Goal: Find specific page/section: Find specific page/section

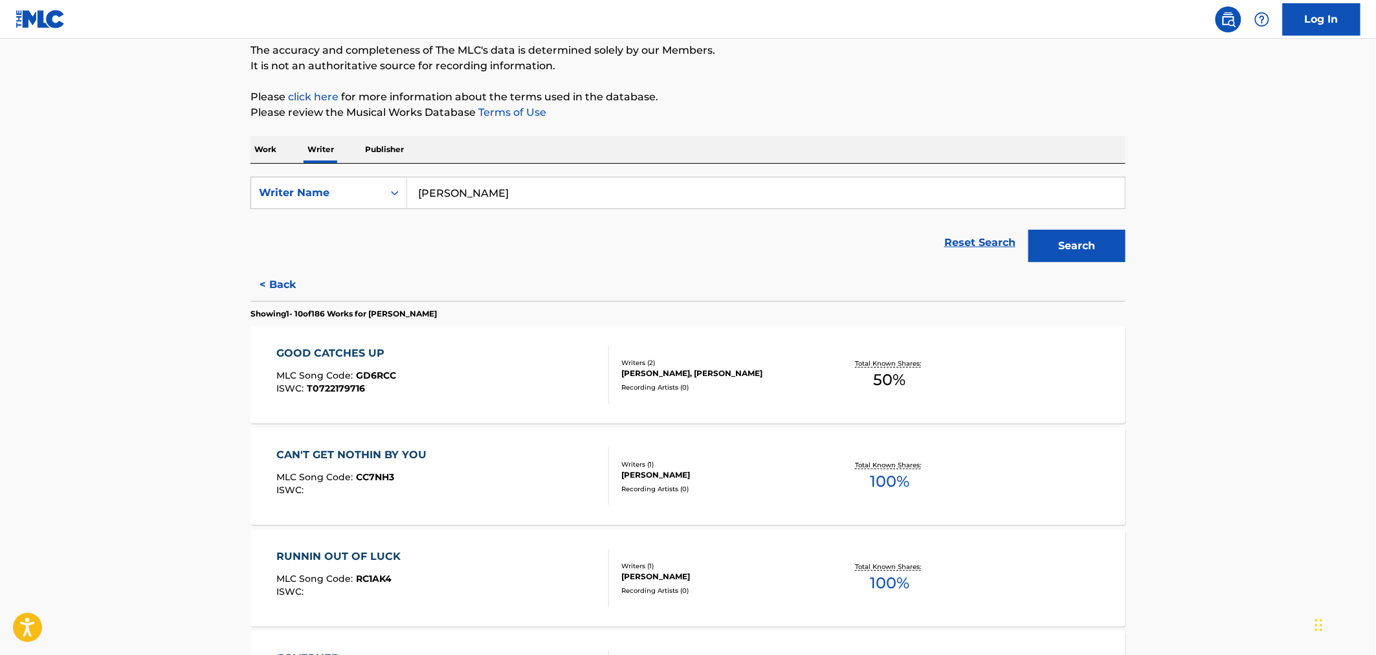
scroll to position [133, 0]
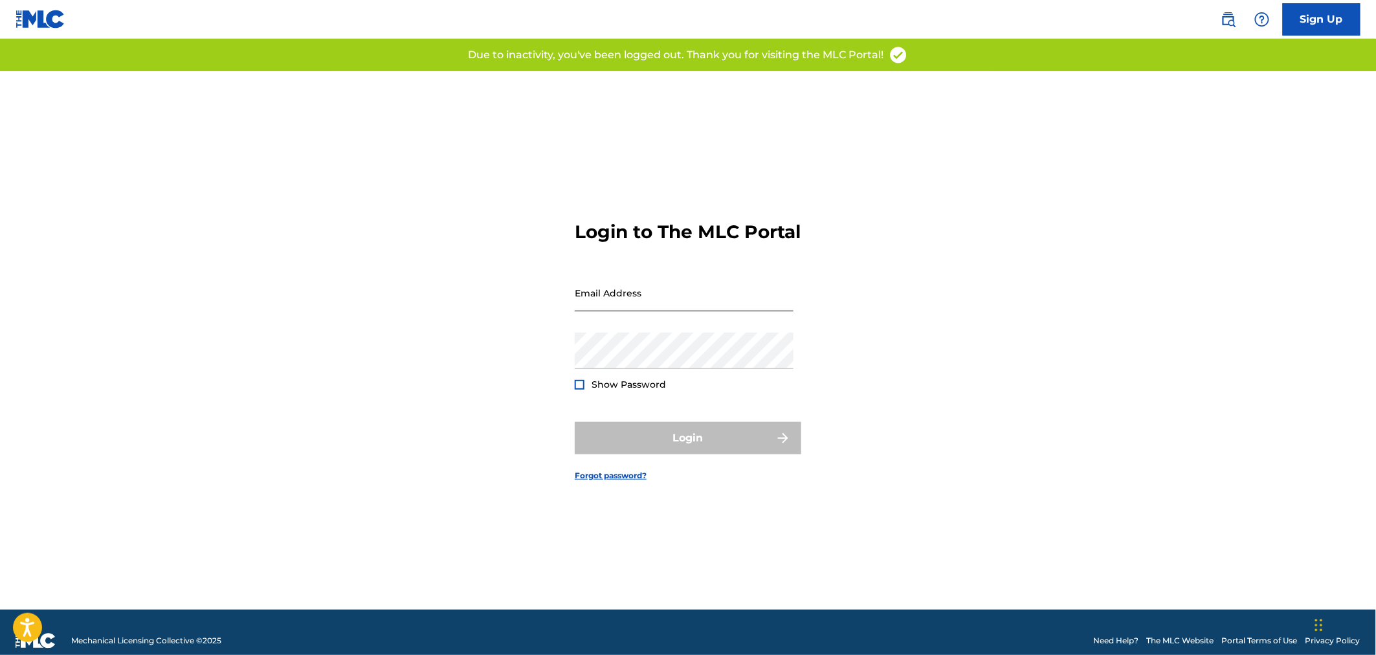
click at [626, 305] on input "Email Address" at bounding box center [684, 292] width 219 height 37
type input "[PERSON_NAME][EMAIL_ADDRESS][PERSON_NAME][DOMAIN_NAME]"
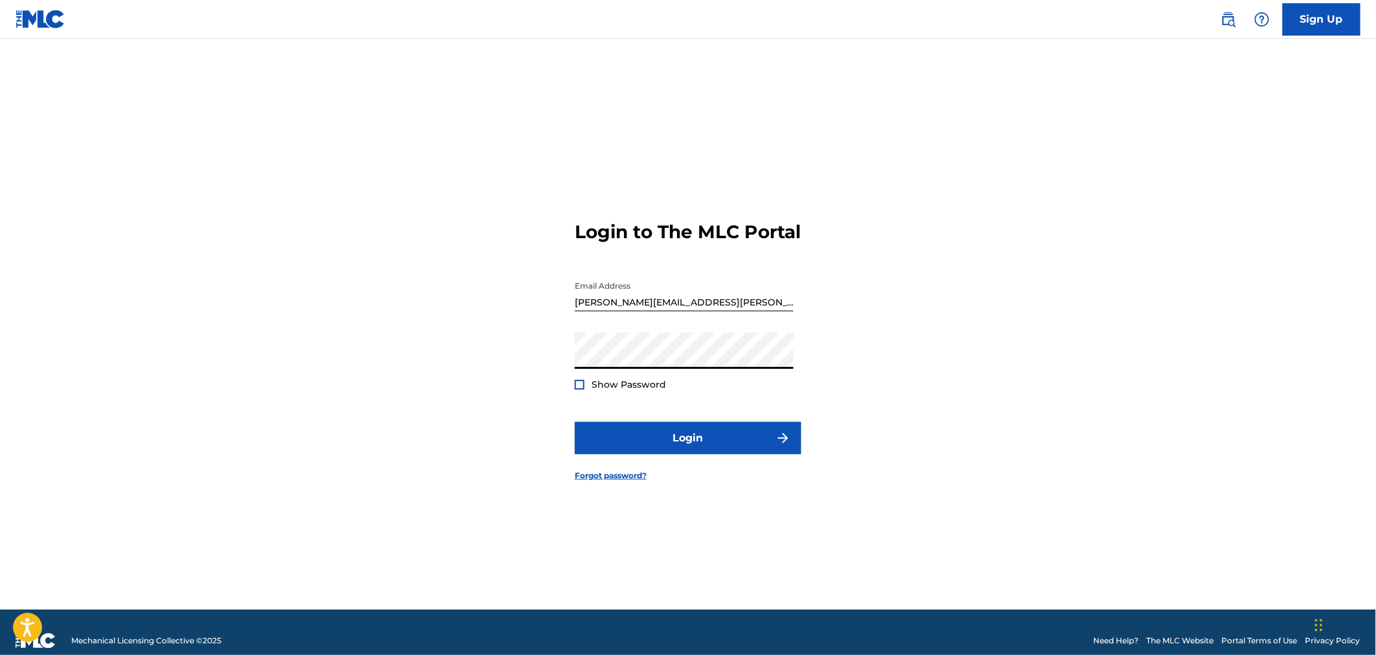
click at [575, 422] on button "Login" at bounding box center [688, 438] width 227 height 32
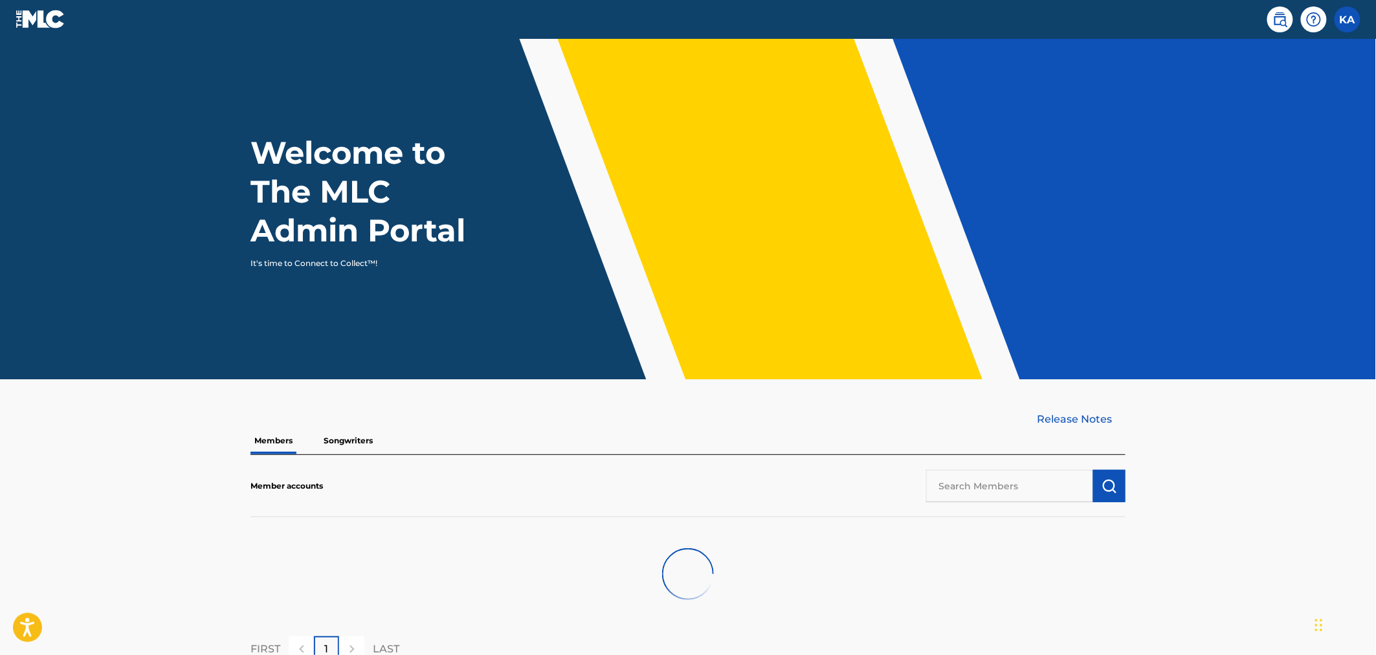
click at [1020, 481] on input "text" at bounding box center [1009, 486] width 167 height 32
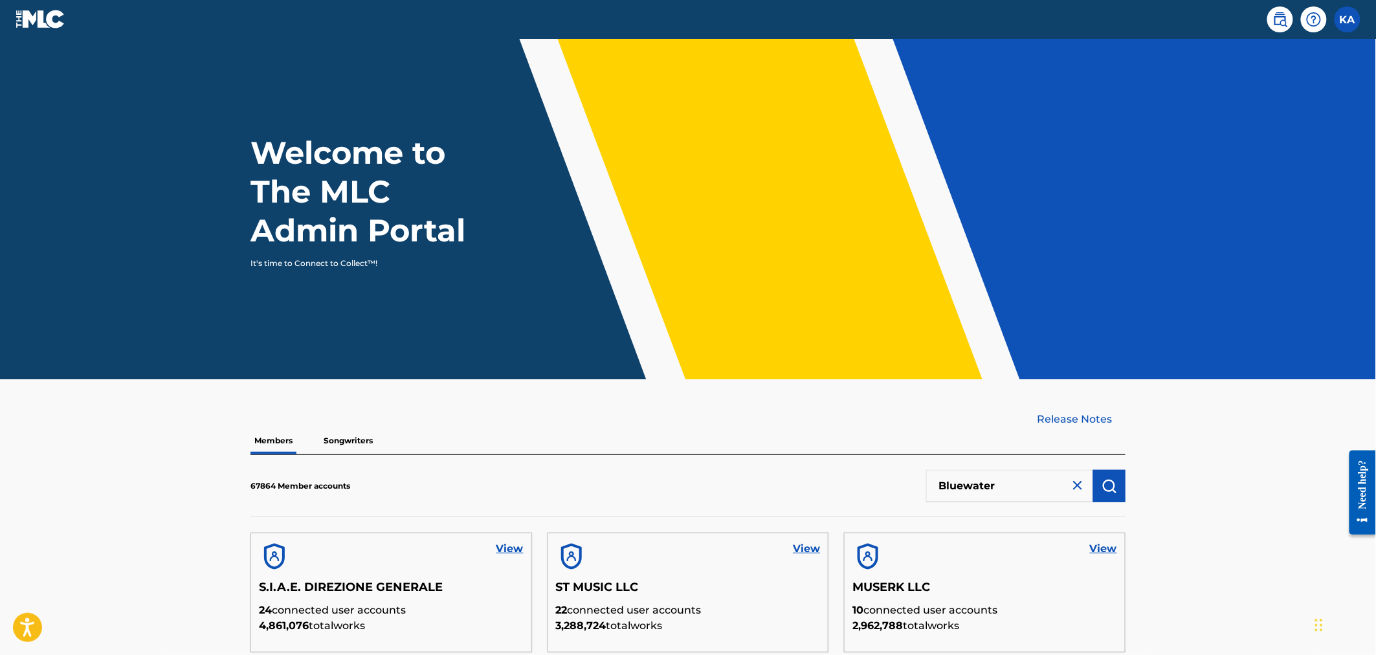
click at [1089, 550] on div "View" at bounding box center [985, 556] width 280 height 47
click at [1049, 495] on input "Bluewater" at bounding box center [1009, 486] width 167 height 32
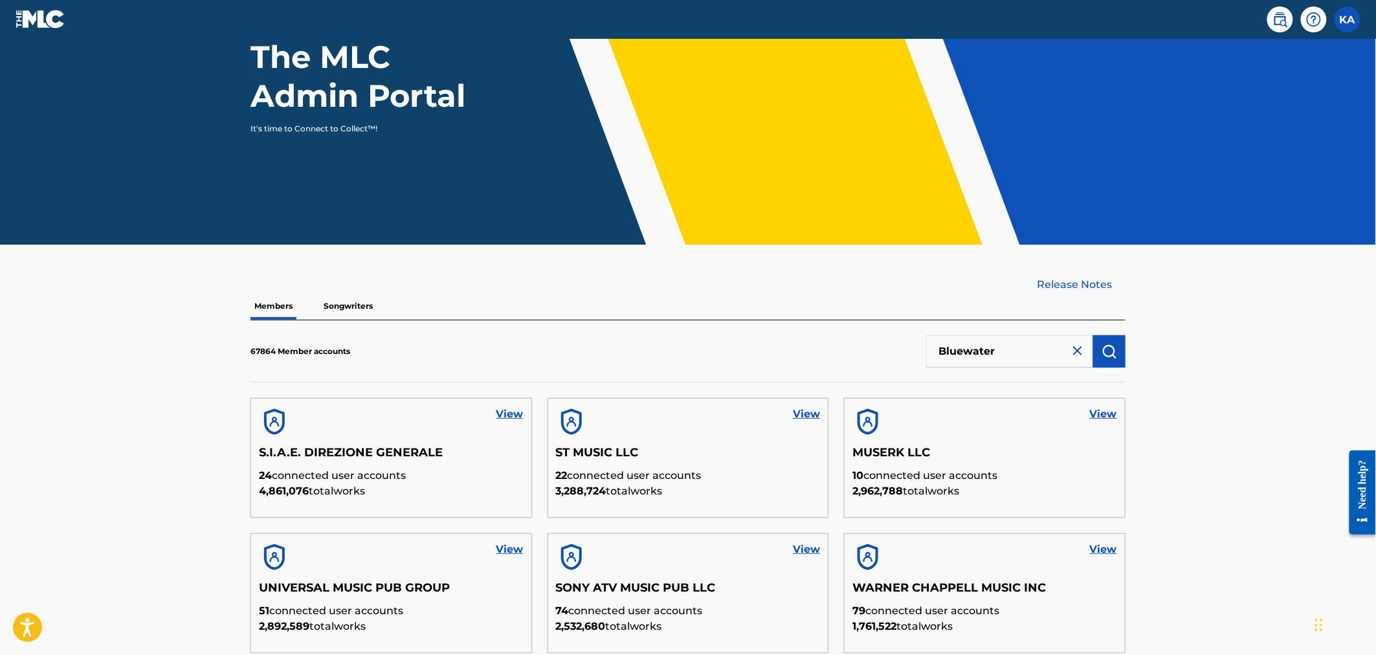
scroll to position [170, 0]
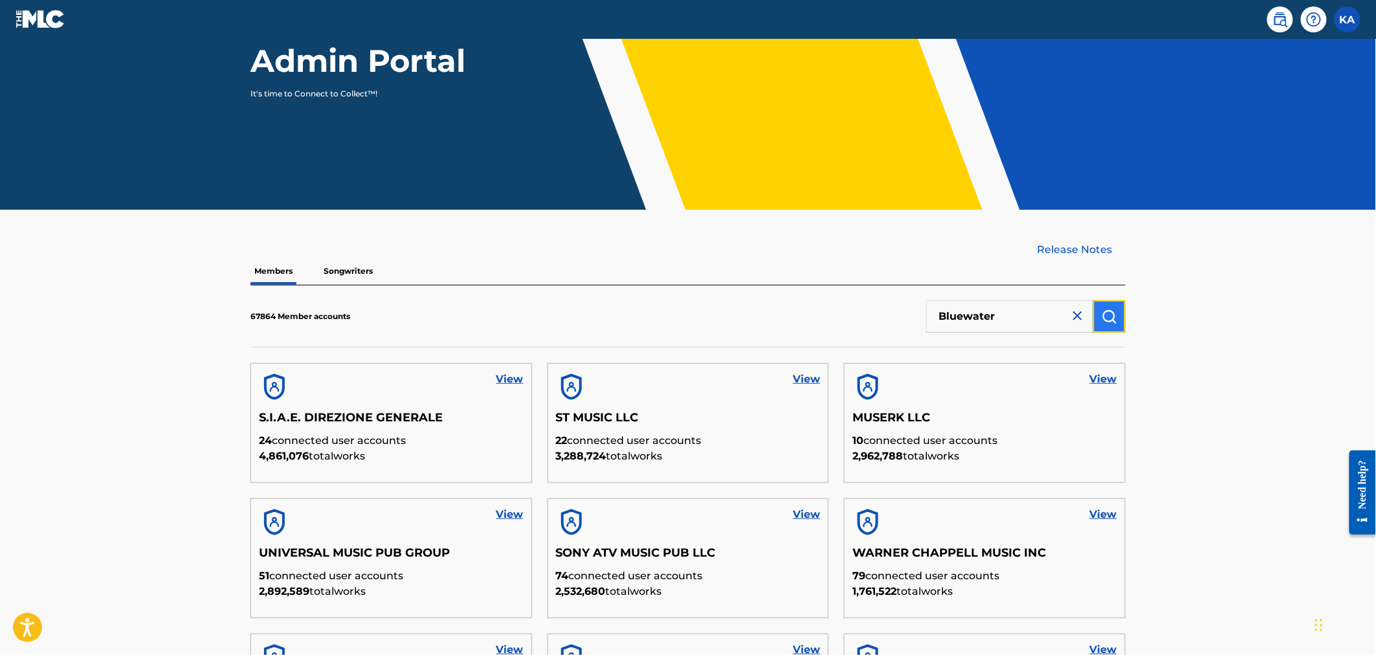
click at [1098, 314] on button "submit" at bounding box center [1109, 316] width 32 height 32
click at [1111, 315] on img "submit" at bounding box center [1110, 317] width 16 height 16
click at [1027, 309] on input "Bluewater" at bounding box center [1009, 316] width 167 height 32
type input "Bluewater"
click at [1101, 316] on button "submit" at bounding box center [1109, 316] width 32 height 32
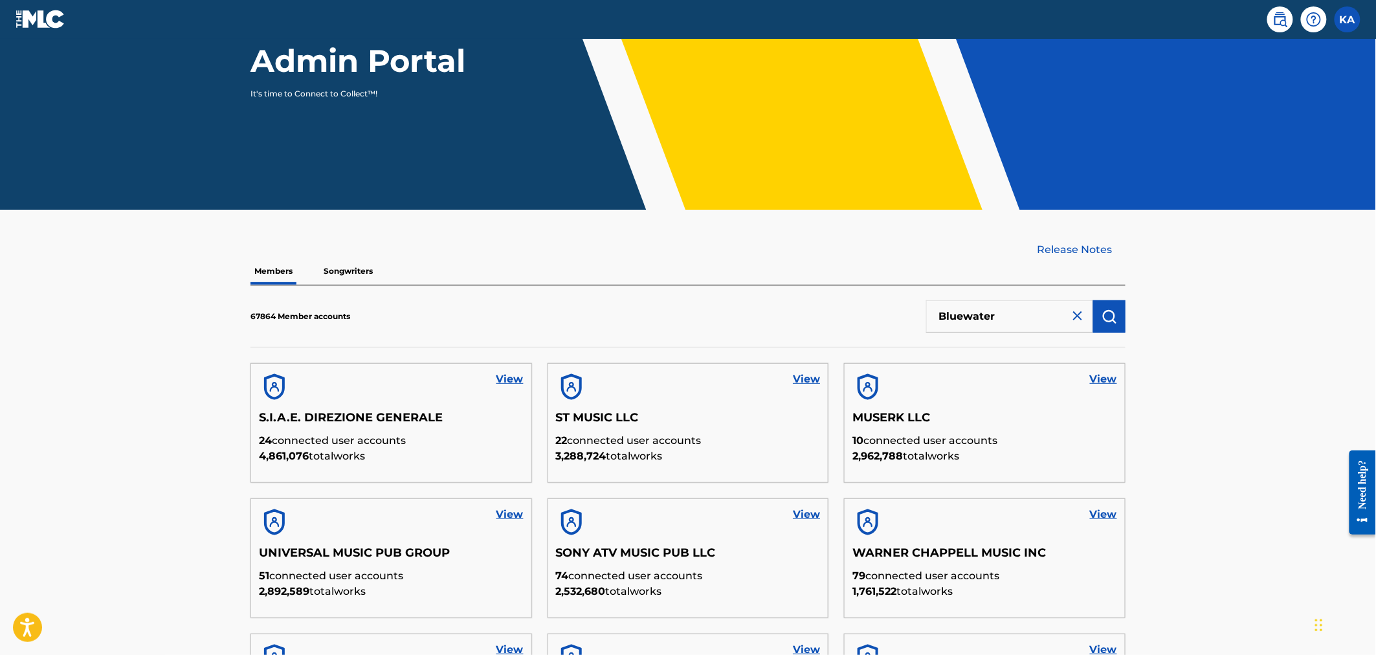
click at [989, 312] on input "Bluewater" at bounding box center [1009, 316] width 167 height 32
click at [1084, 317] on img at bounding box center [1078, 316] width 16 height 16
click at [972, 315] on input "text" at bounding box center [1009, 316] width 167 height 32
type input "Bluewater"
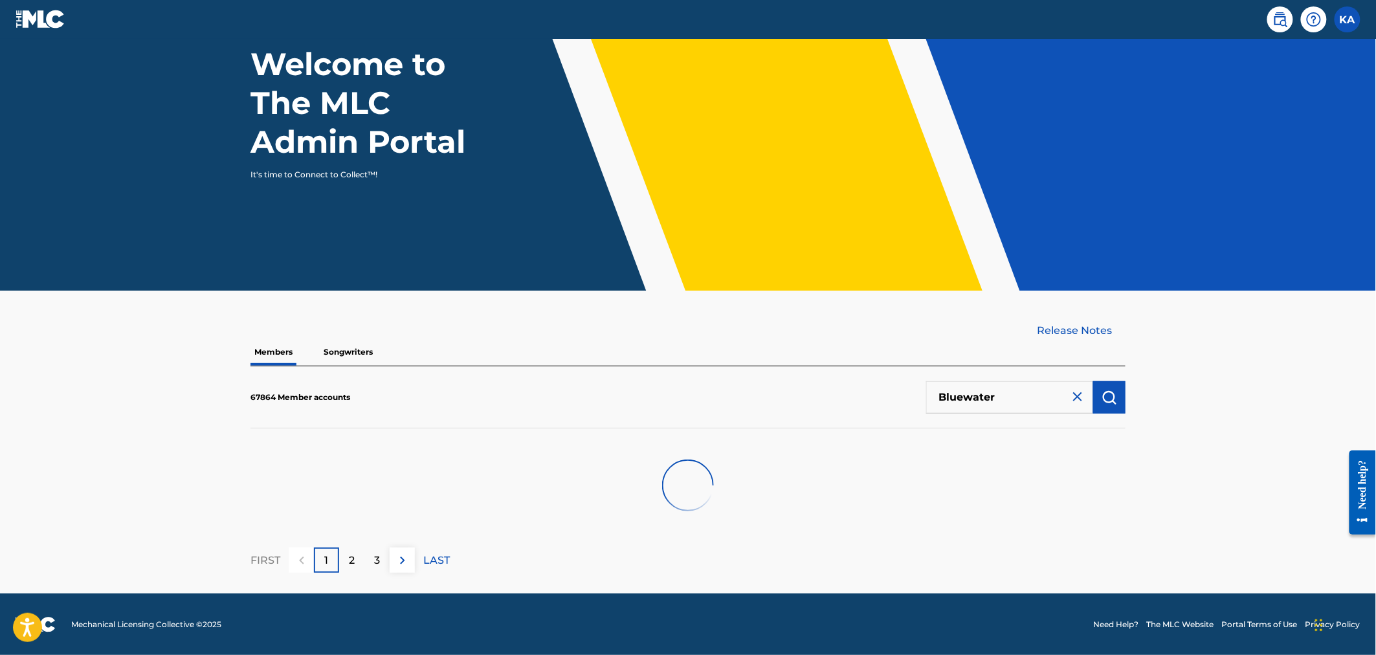
scroll to position [126, 0]
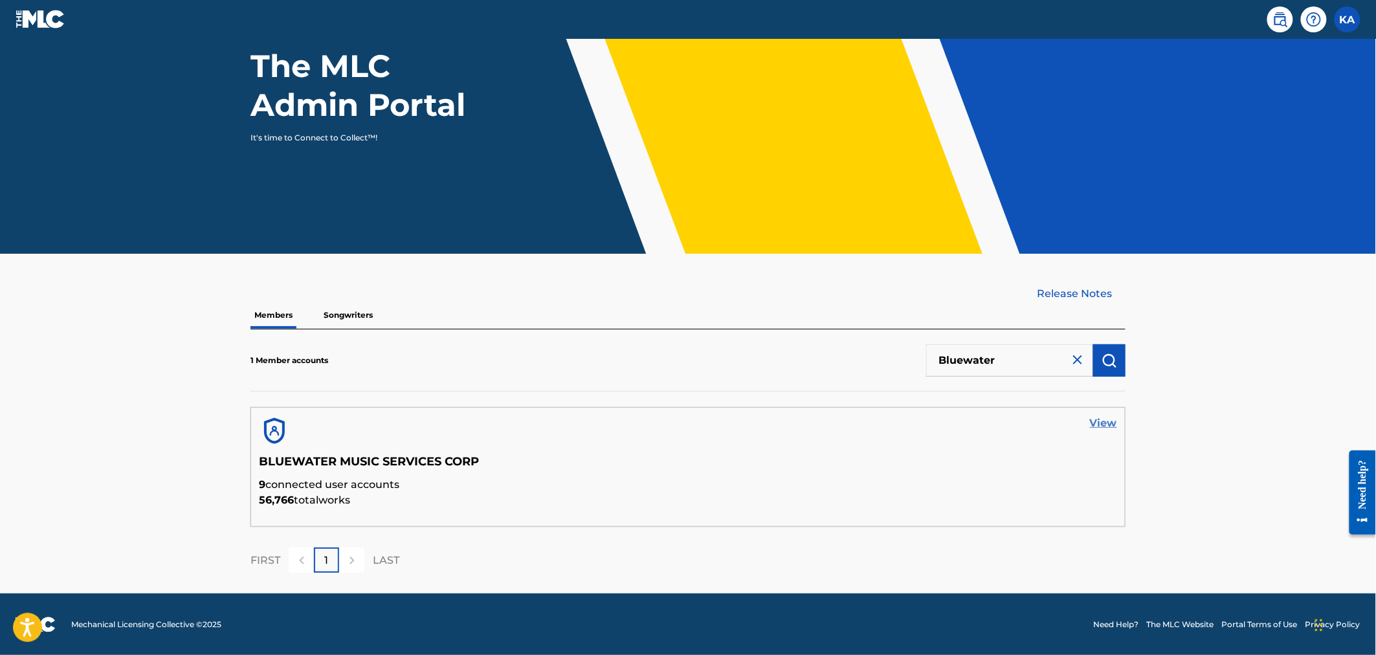
click at [1110, 418] on link "View" at bounding box center [1103, 424] width 27 height 16
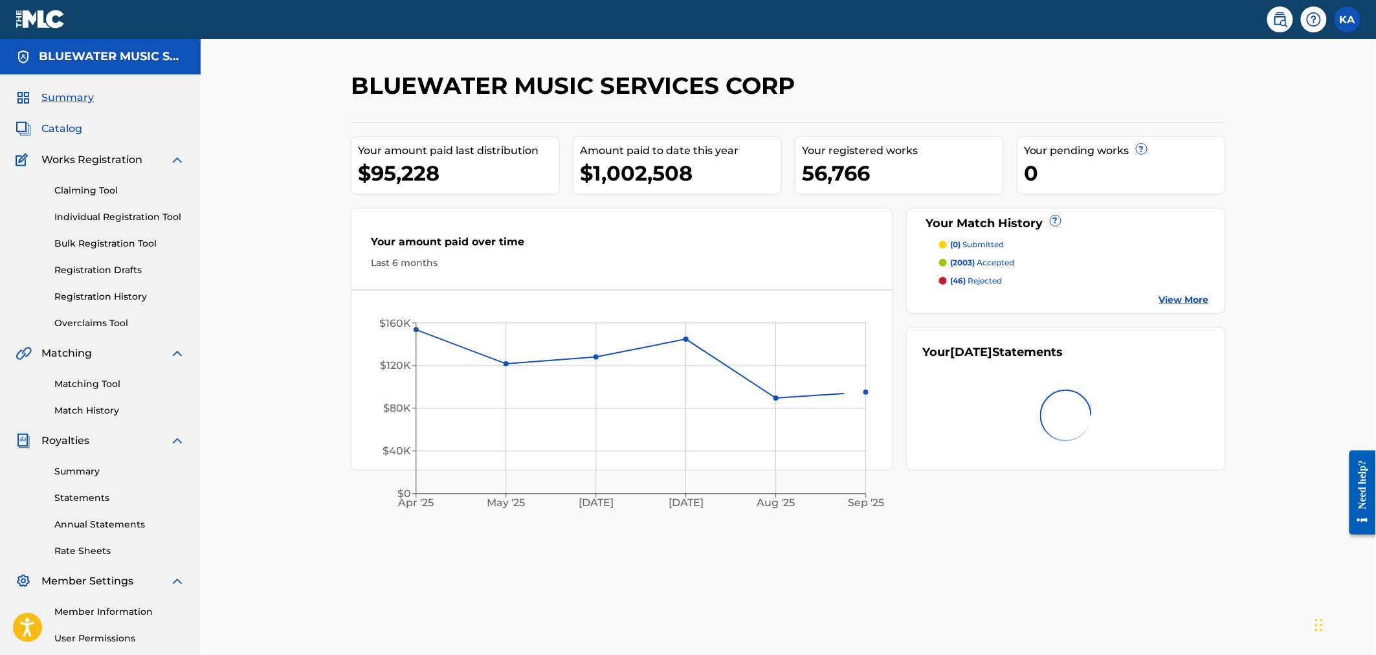
click at [67, 134] on span "Catalog" at bounding box center [61, 129] width 41 height 16
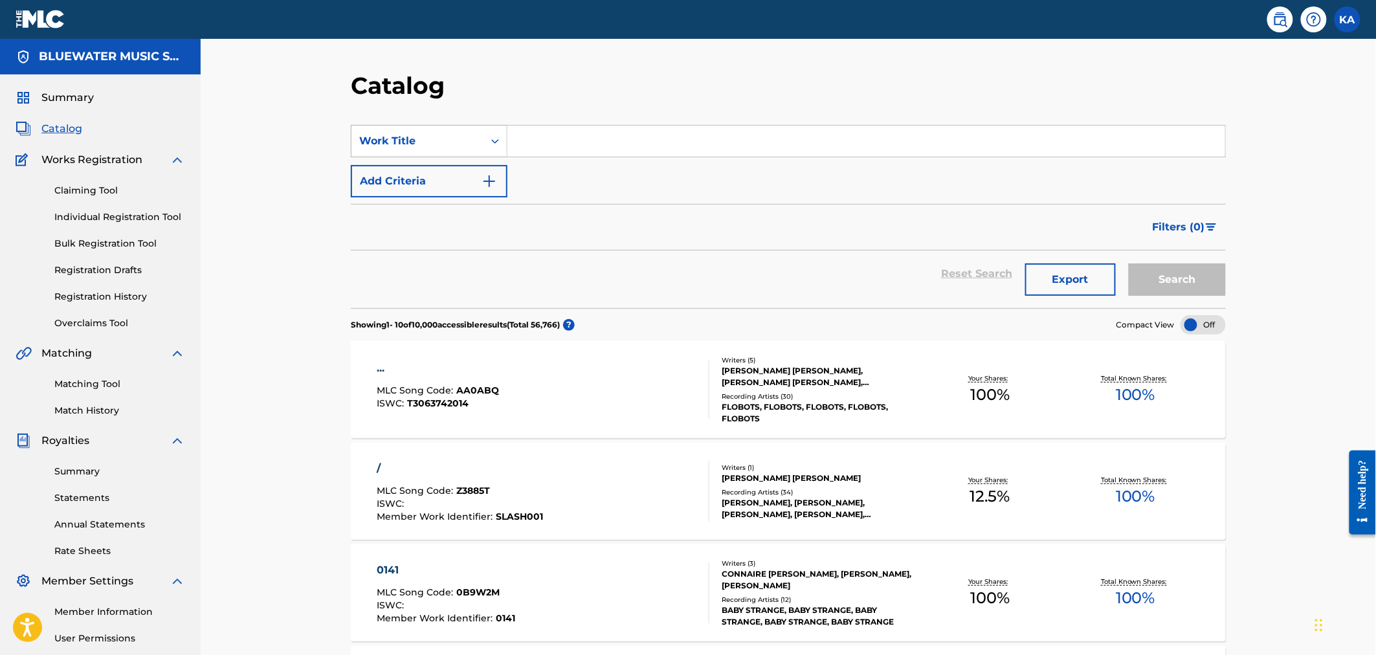
click at [484, 141] on div "Search Form" at bounding box center [495, 140] width 23 height 23
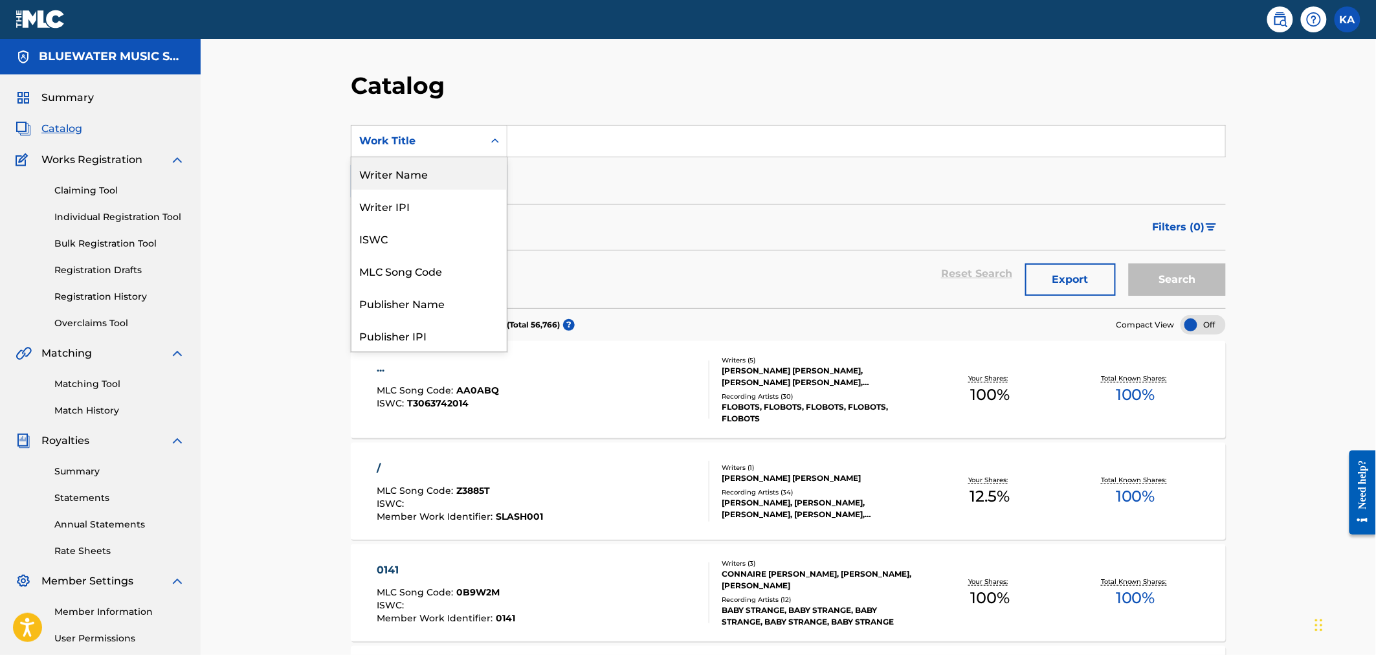
click at [410, 178] on div "Writer Name" at bounding box center [429, 173] width 155 height 32
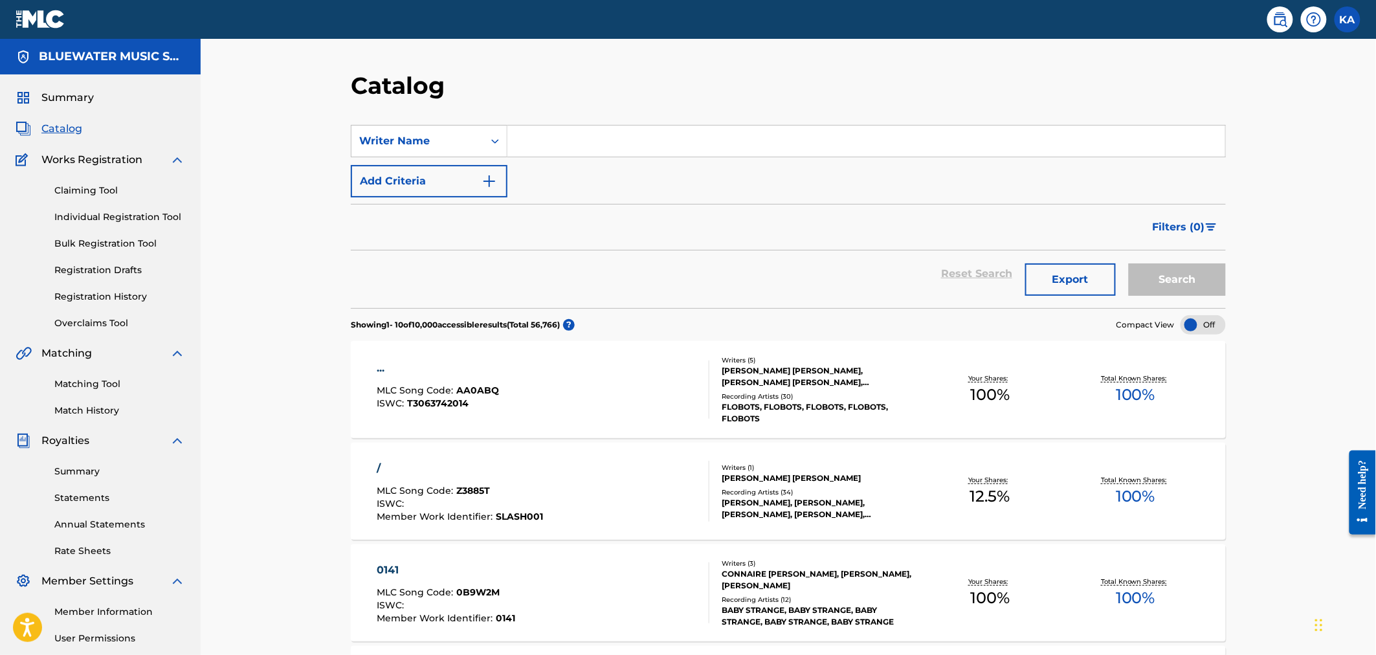
click at [554, 150] on input "Search Form" at bounding box center [867, 141] width 718 height 31
type input "[PERSON_NAME]"
click at [1160, 273] on button "Search" at bounding box center [1177, 279] width 97 height 32
